Goal: Task Accomplishment & Management: Use online tool/utility

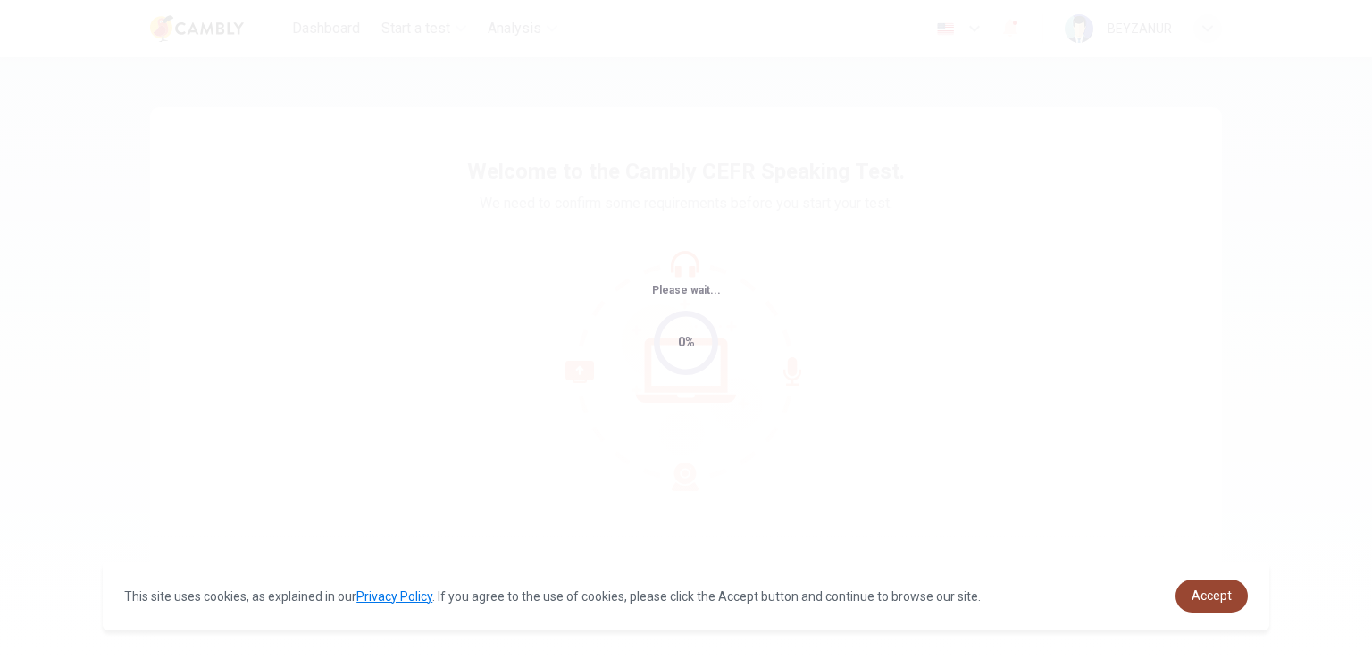
click at [1220, 594] on span "Accept" at bounding box center [1212, 596] width 40 height 14
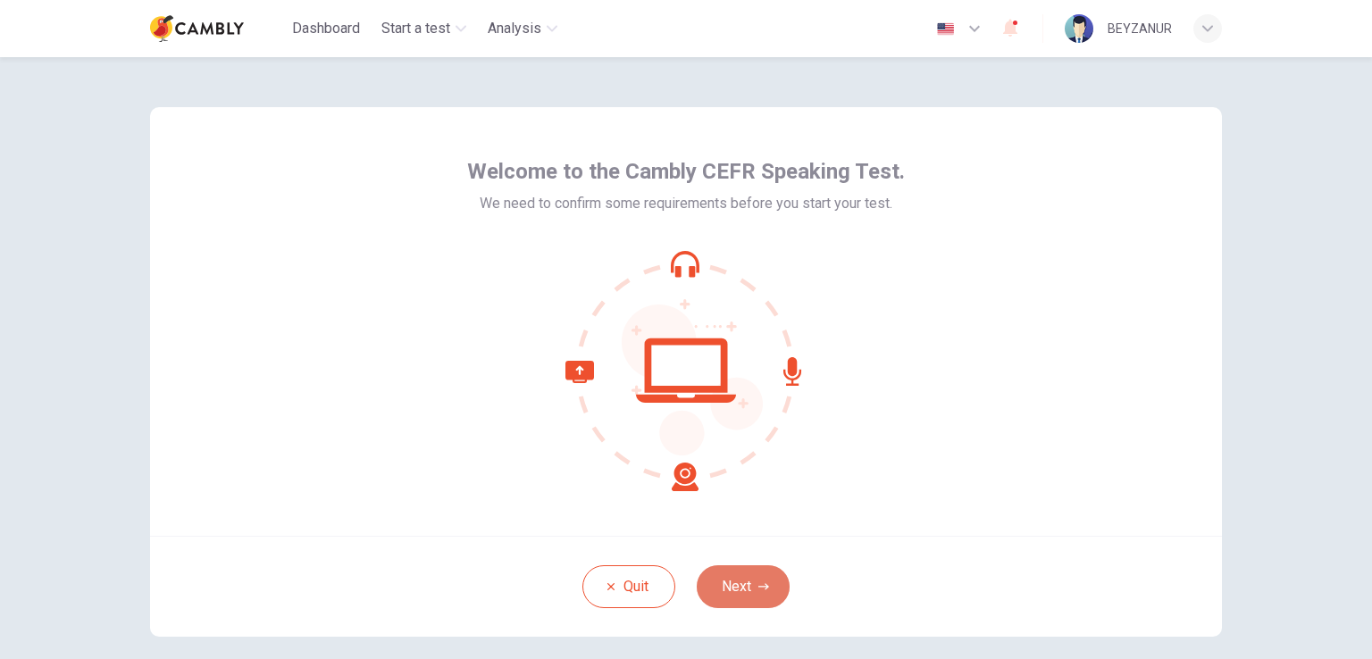
click at [740, 594] on button "Next" at bounding box center [743, 587] width 93 height 43
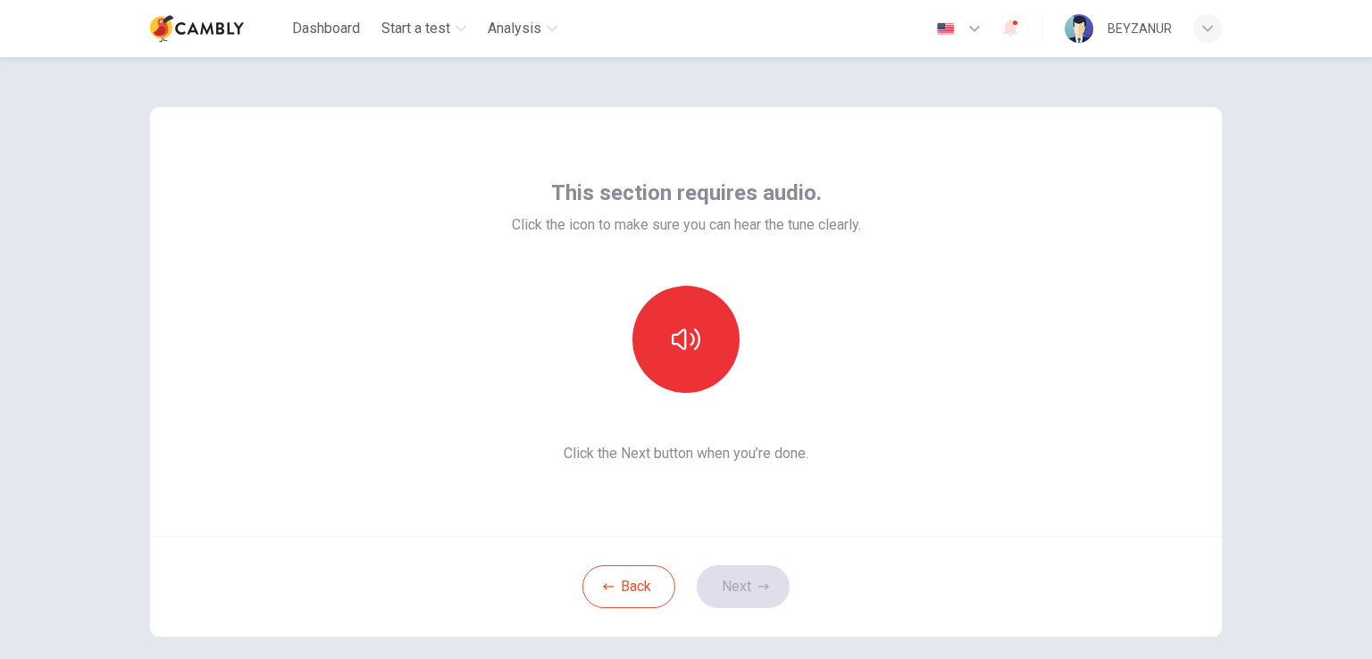
click at [740, 590] on div "Back Next" at bounding box center [686, 586] width 1072 height 101
click at [700, 349] on button "button" at bounding box center [686, 339] width 107 height 107
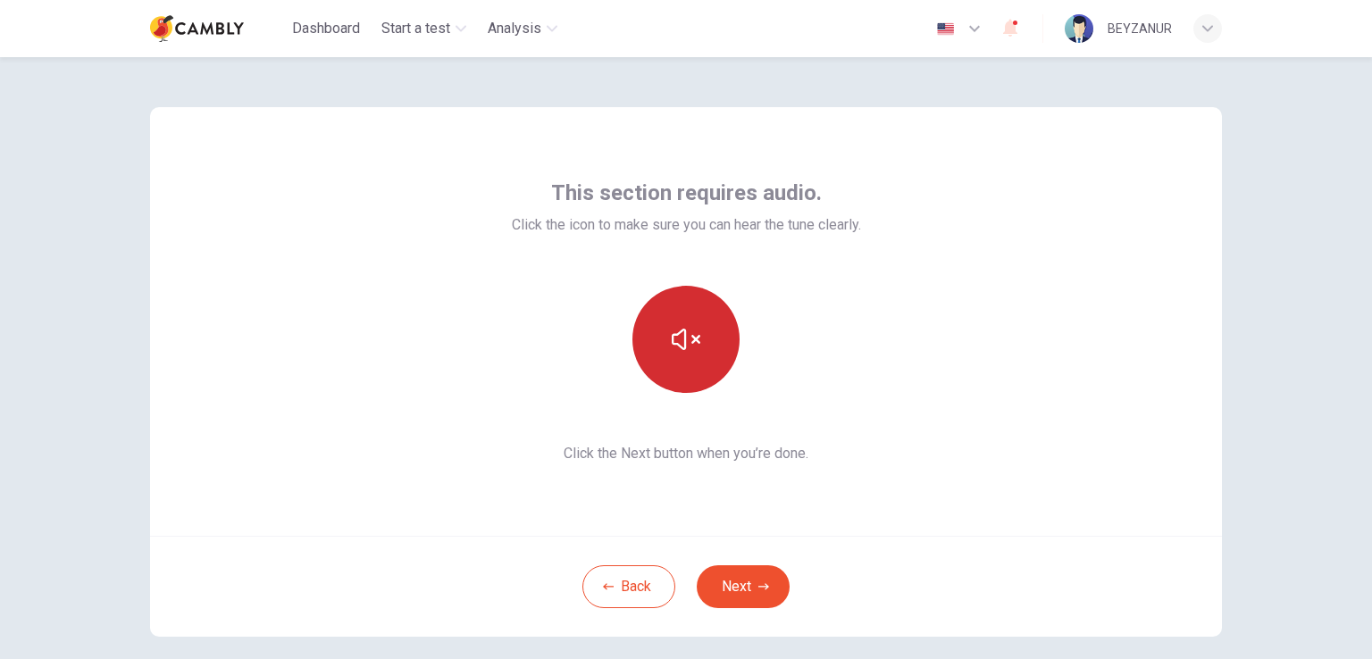
click at [693, 359] on button "button" at bounding box center [686, 339] width 107 height 107
click at [682, 342] on icon "button" at bounding box center [686, 339] width 29 height 29
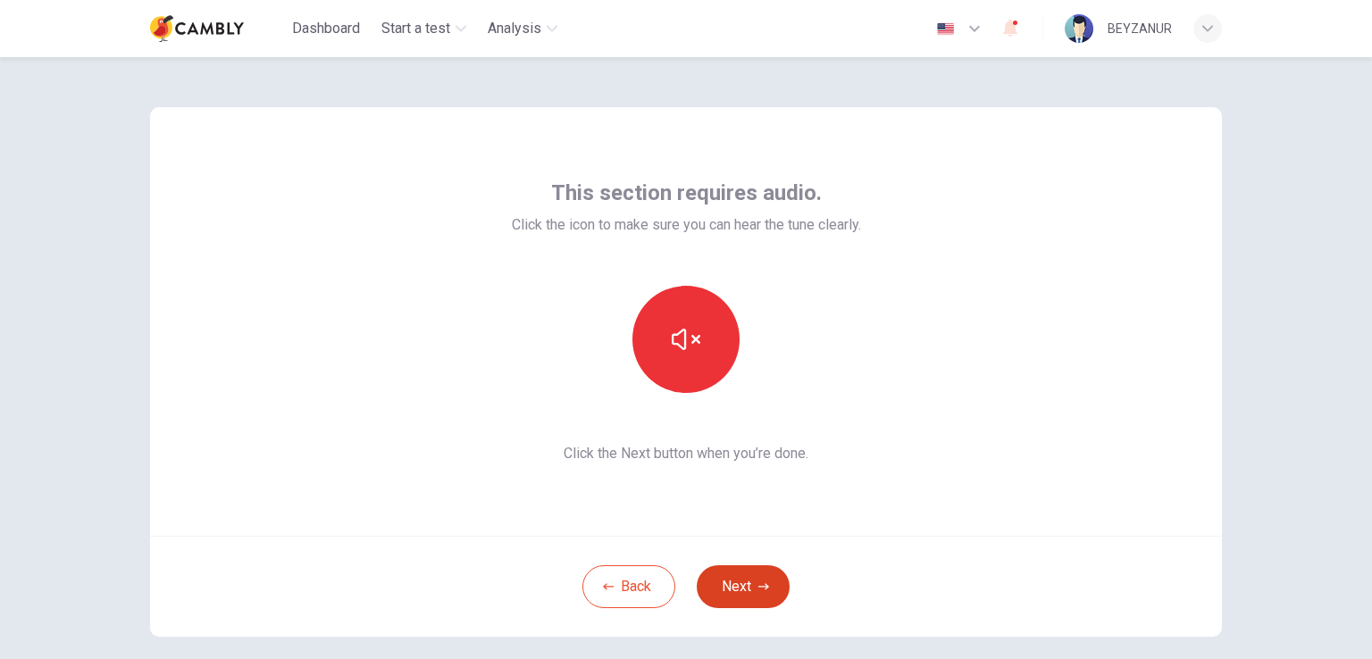
click at [754, 573] on button "Next" at bounding box center [743, 587] width 93 height 43
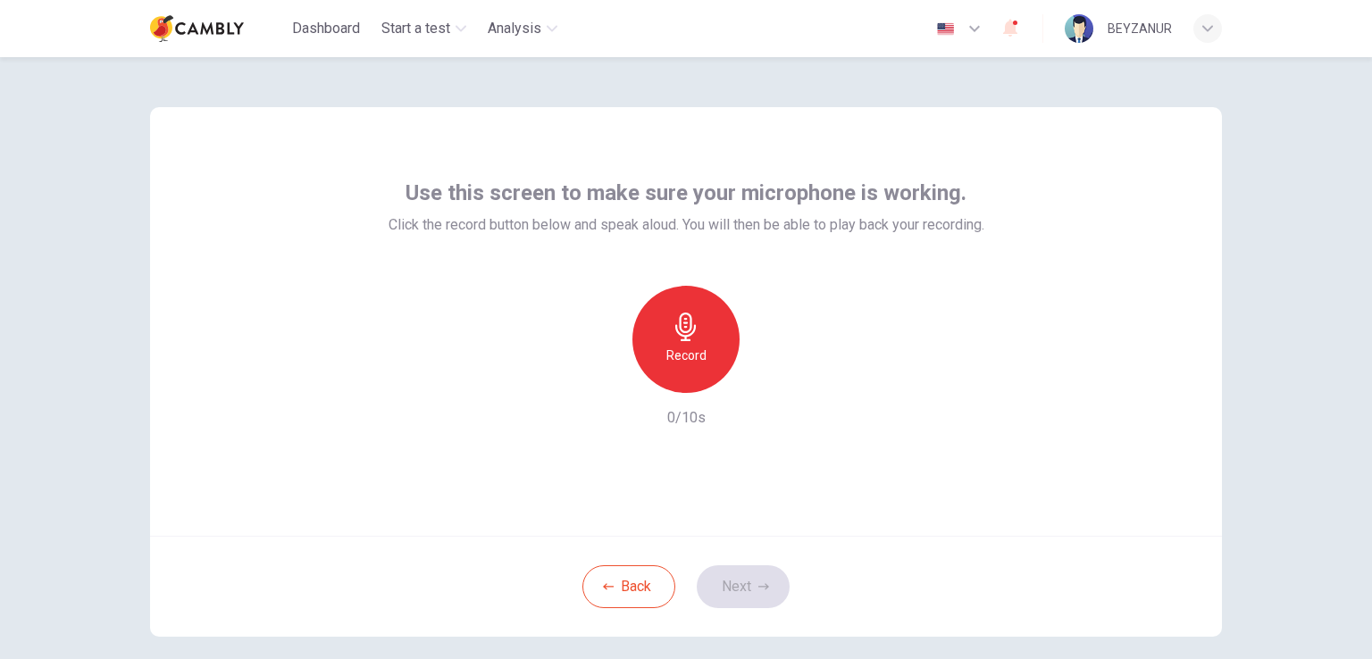
click at [684, 355] on h6 "Record" at bounding box center [687, 355] width 40 height 21
click at [699, 342] on div "Stop" at bounding box center [686, 339] width 107 height 107
click at [747, 584] on button "Next" at bounding box center [743, 587] width 93 height 43
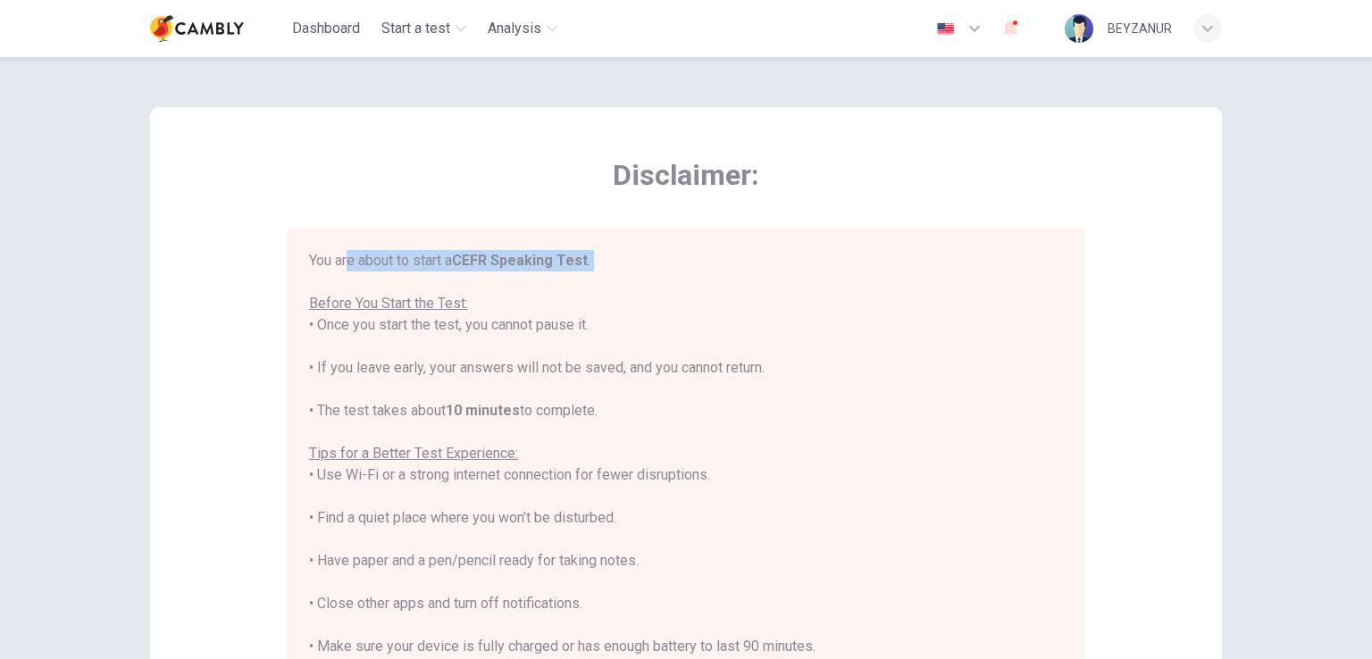
drag, startPoint x: 344, startPoint y: 253, endPoint x: 611, endPoint y: 281, distance: 268.6
click at [611, 281] on div "You are about to start a CEFR Speaking Test . Before You Start the Test: • Once…" at bounding box center [686, 496] width 754 height 493
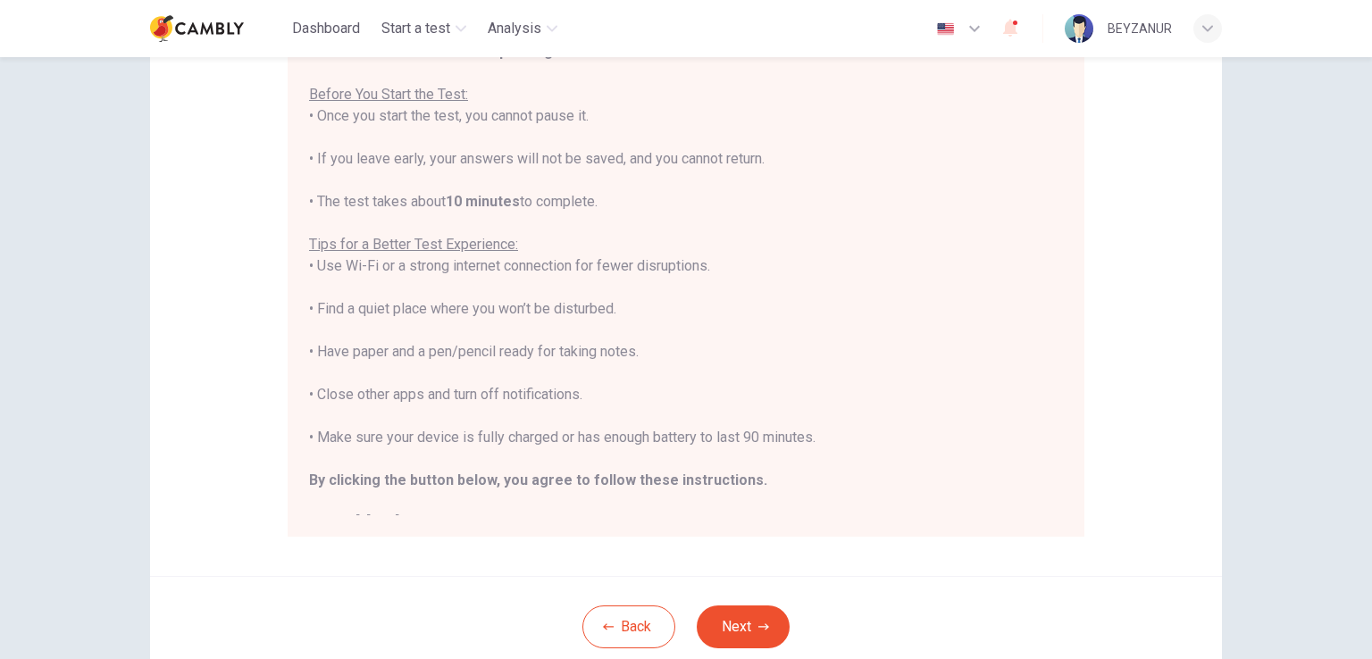
scroll to position [179, 0]
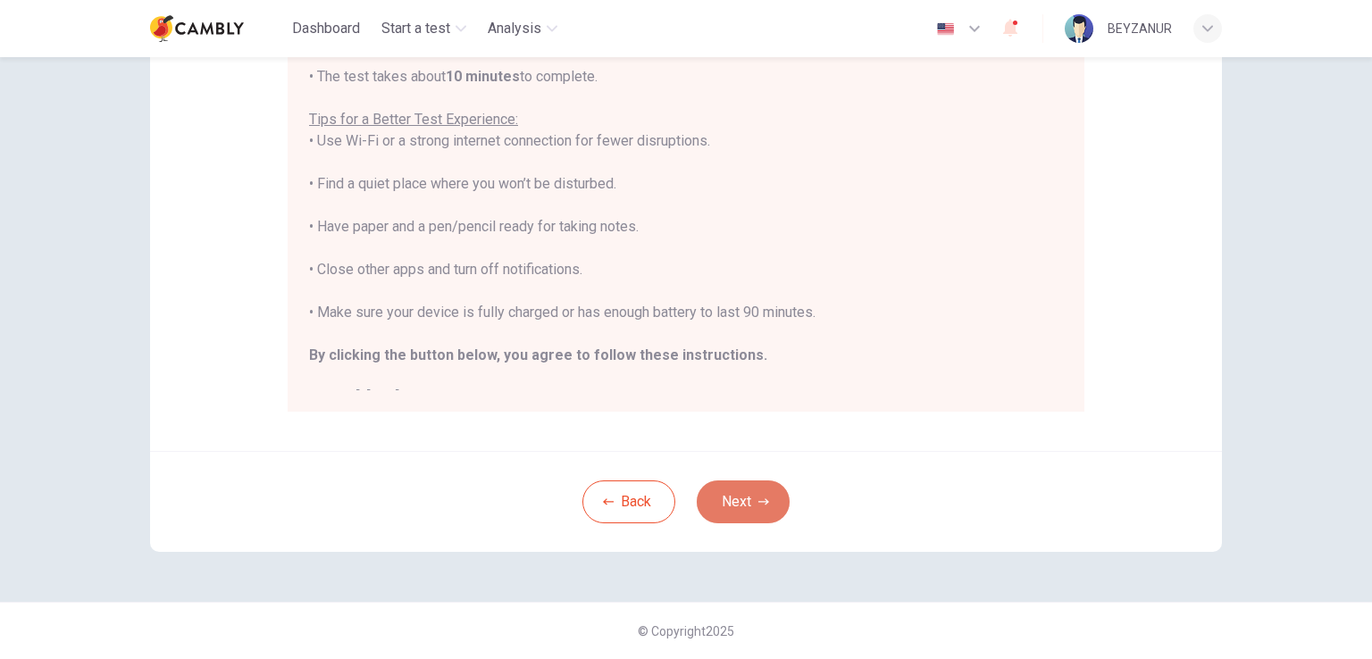
click at [726, 493] on button "Next" at bounding box center [743, 502] width 93 height 43
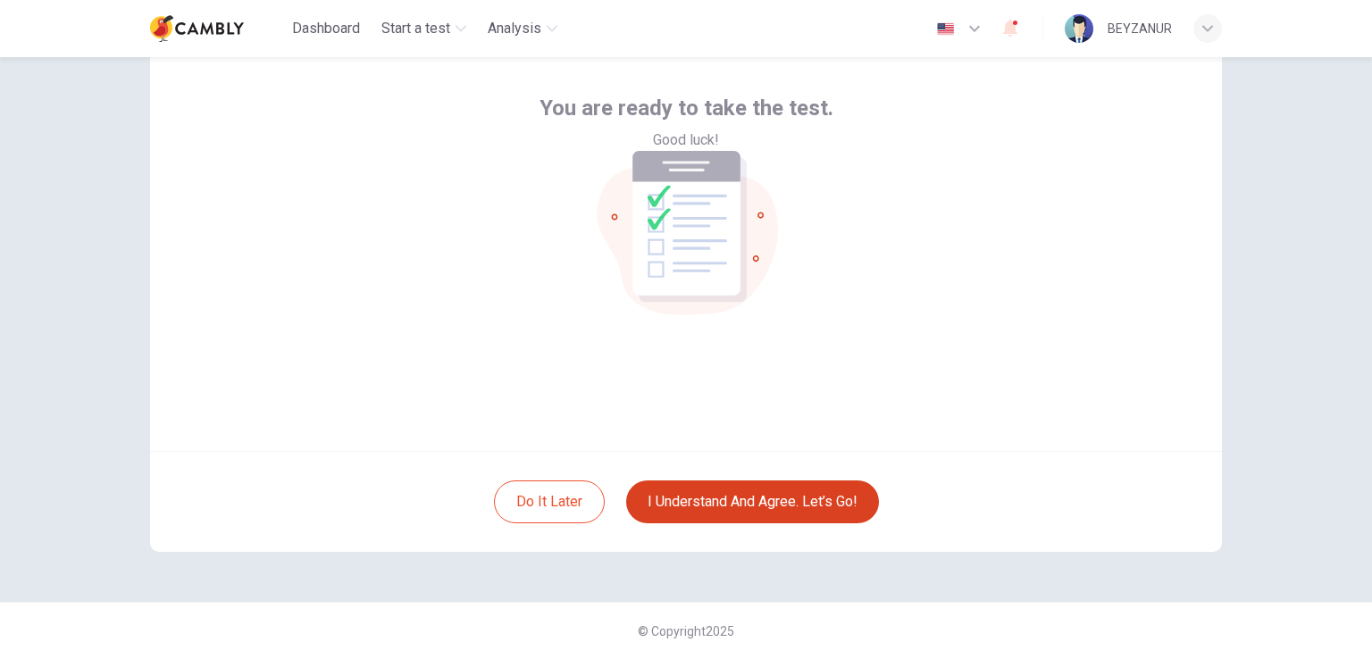
click at [735, 503] on button "I understand and agree. Let’s go!" at bounding box center [752, 502] width 253 height 43
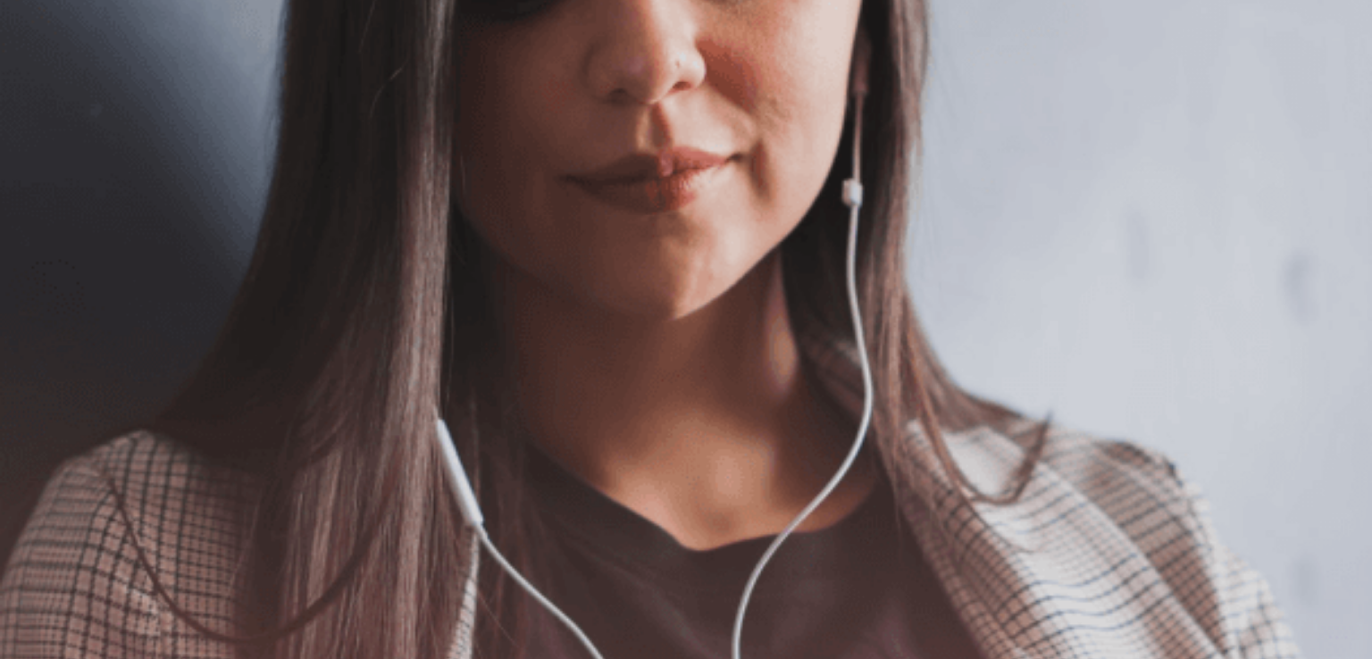
scroll to position [268, 0]
click at [51, 92] on button "Continue" at bounding box center [25, 125] width 51 height 67
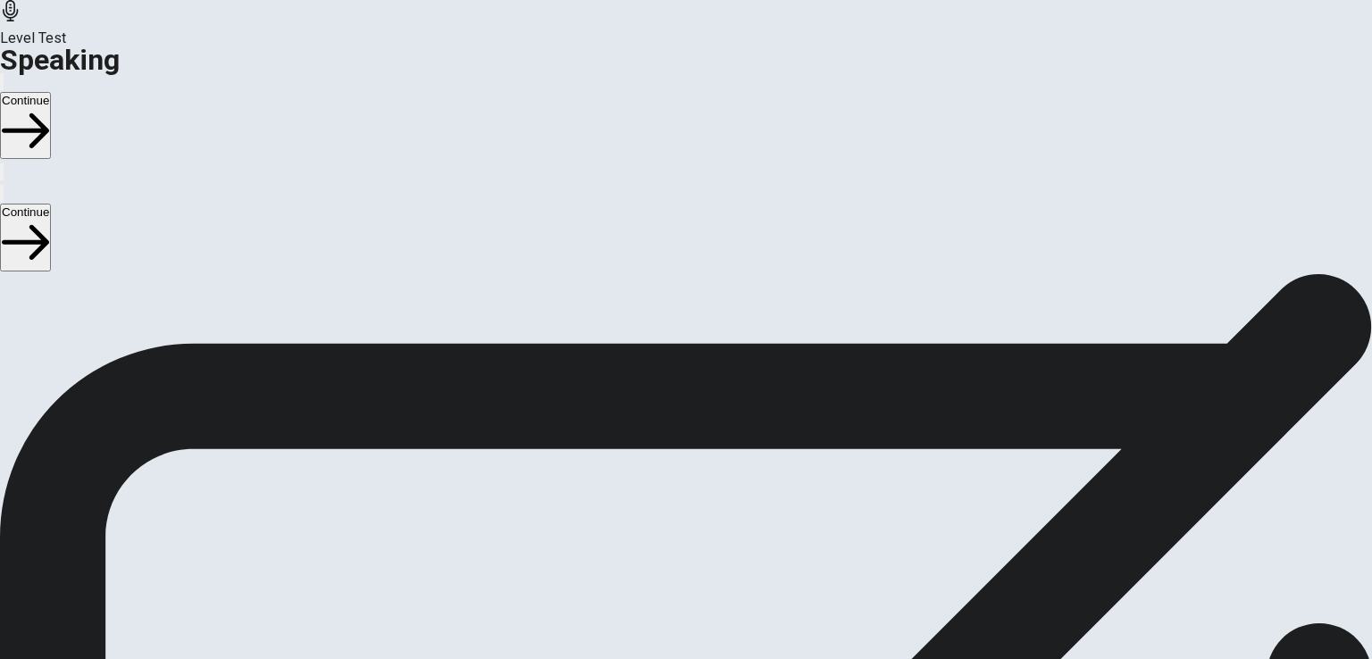
scroll to position [179, 0]
click at [667, 453] on button "Play Audio" at bounding box center [665, 461] width 4 height 17
click at [51, 92] on button "Continue" at bounding box center [25, 125] width 51 height 67
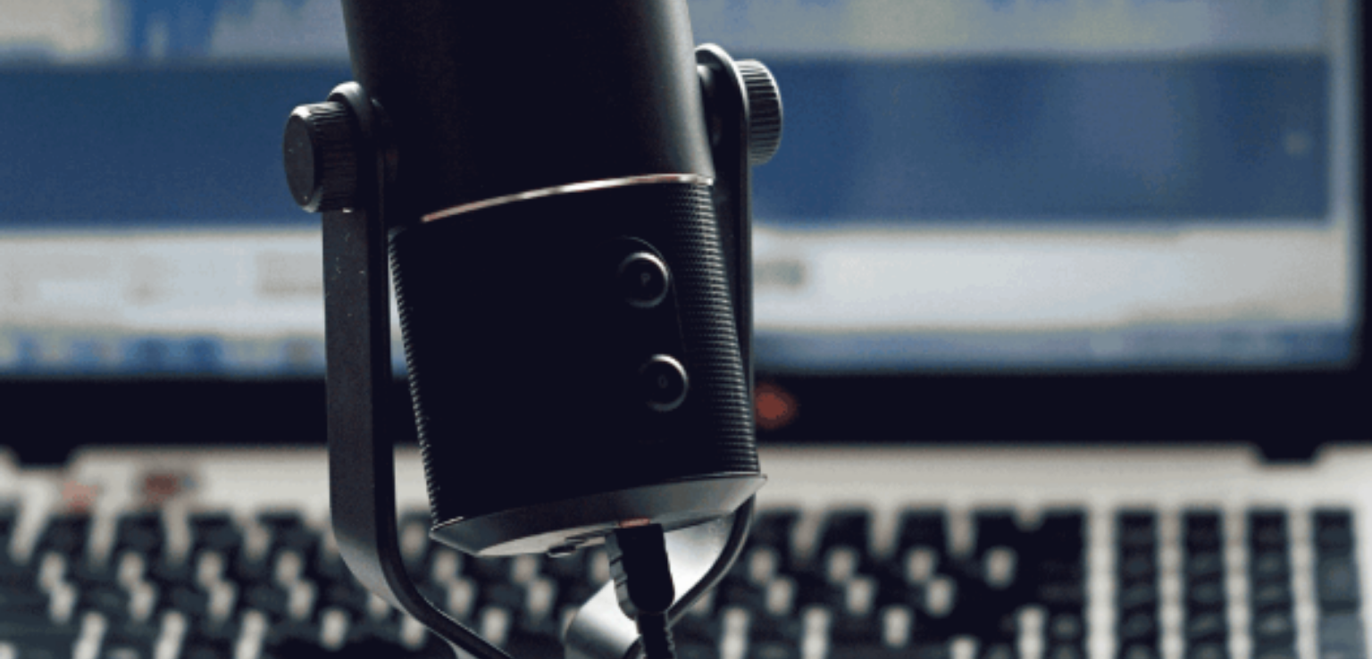
click at [51, 92] on button "Continue" at bounding box center [25, 125] width 51 height 67
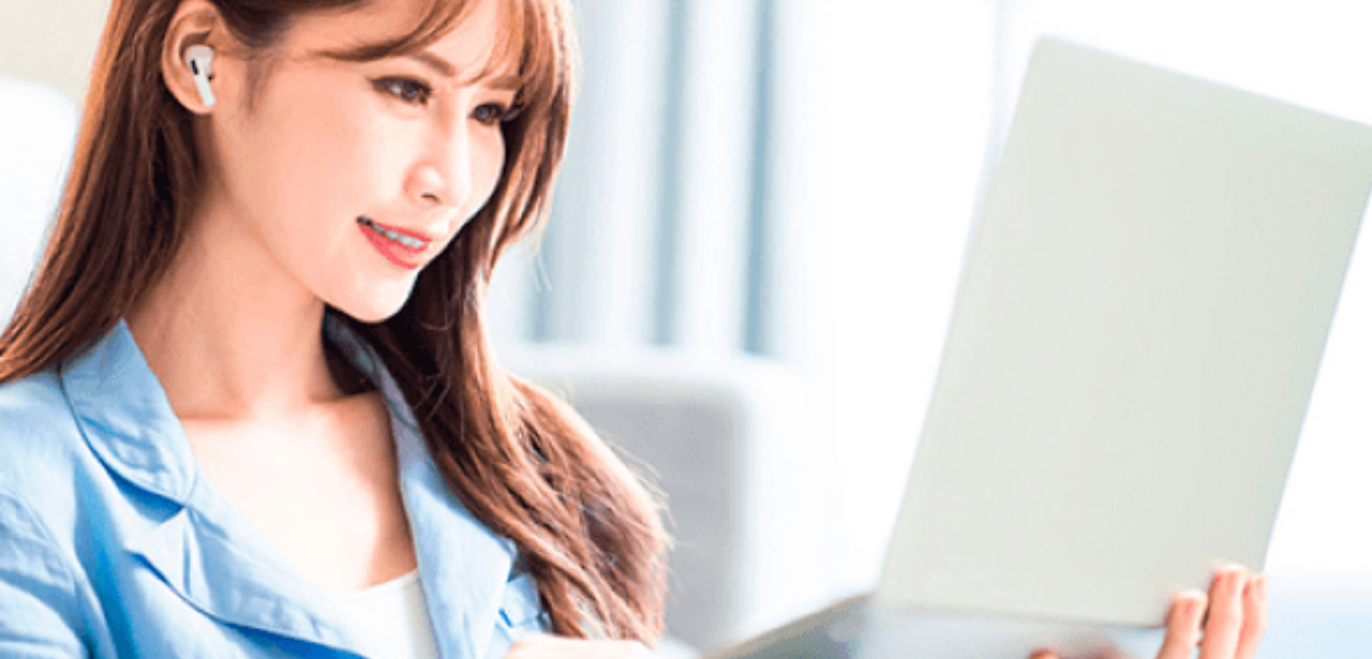
scroll to position [124, 0]
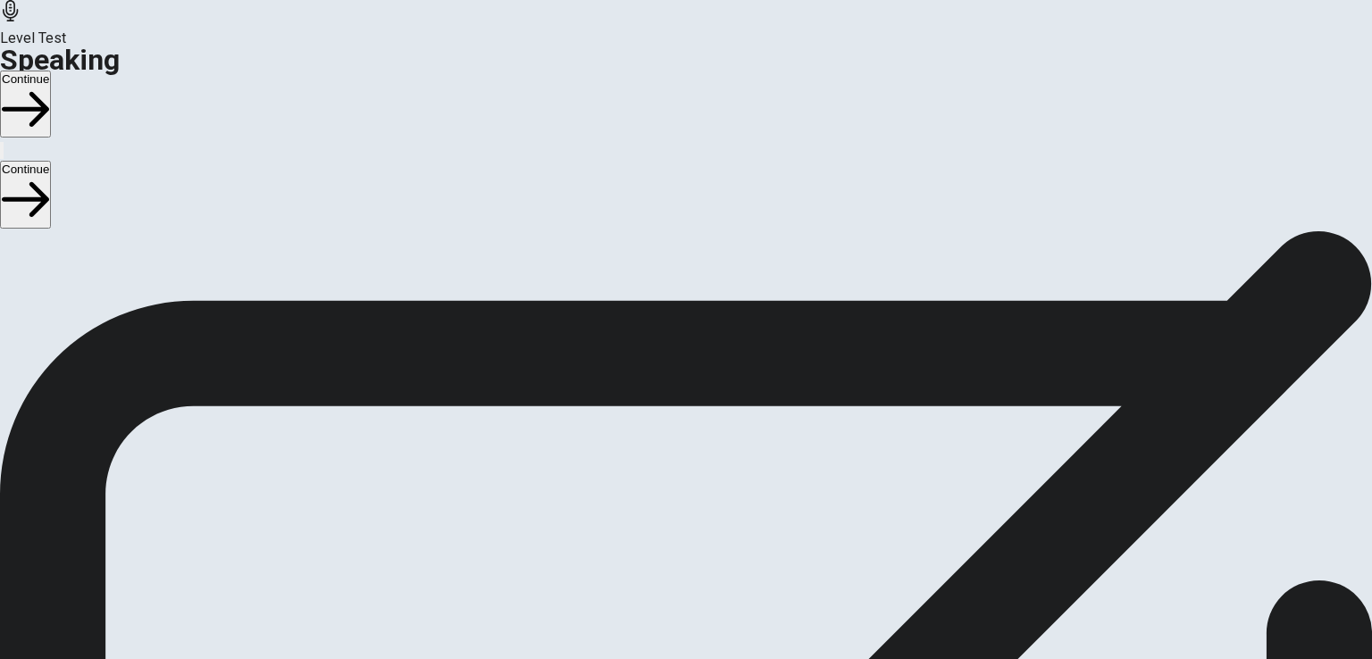
click at [51, 71] on button "Continue" at bounding box center [25, 104] width 51 height 67
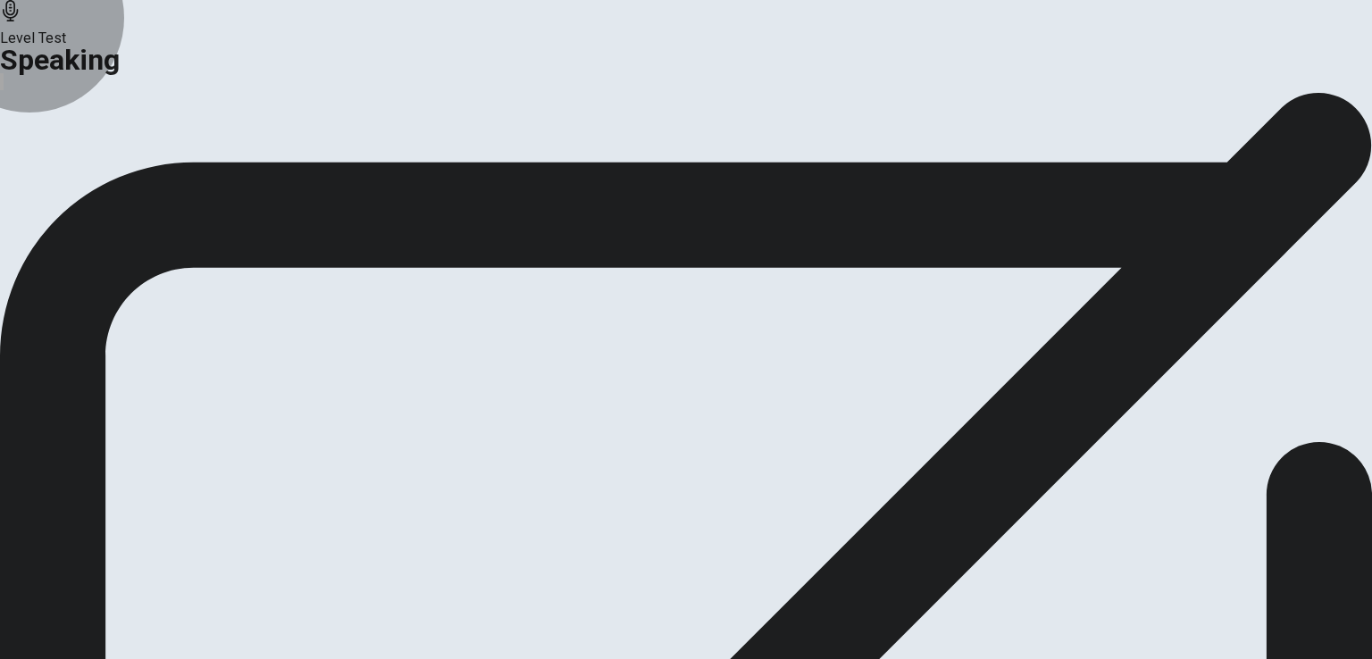
click at [142, 223] on button "Continue" at bounding box center [106, 211] width 72 height 24
